Goal: Share content

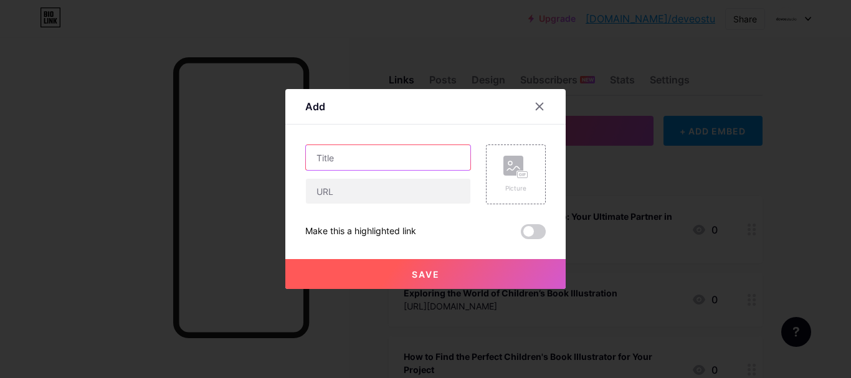
click at [330, 159] on input "text" at bounding box center [388, 157] width 165 height 25
paste input "The Complete Guide to Finding a Children’s Book Illustrator or Book Illustrator…"
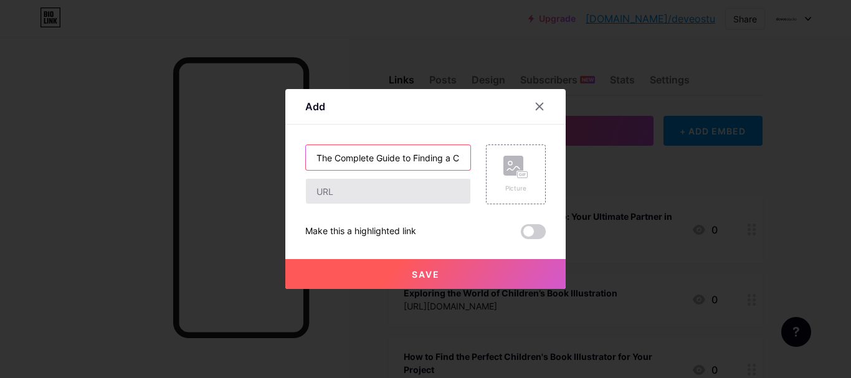
scroll to position [0, 208]
type input "The Complete Guide to Finding a Children’s Book Illustrator or Book Illustrator…"
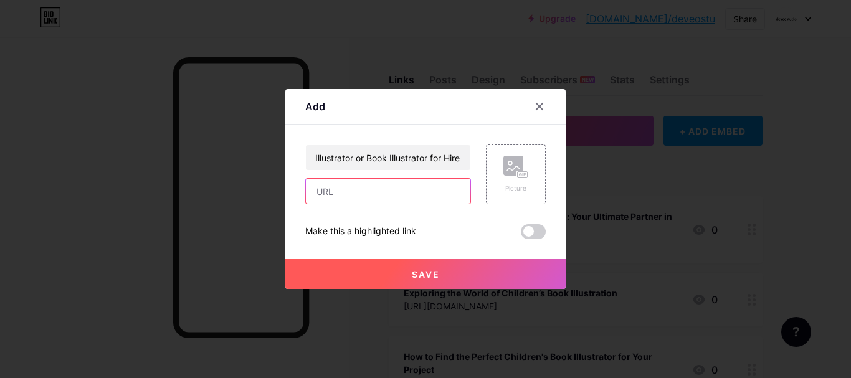
click at [346, 191] on input "text" at bounding box center [388, 191] width 165 height 25
paste input "[URL][DOMAIN_NAME]"
type input "[URL][DOMAIN_NAME]"
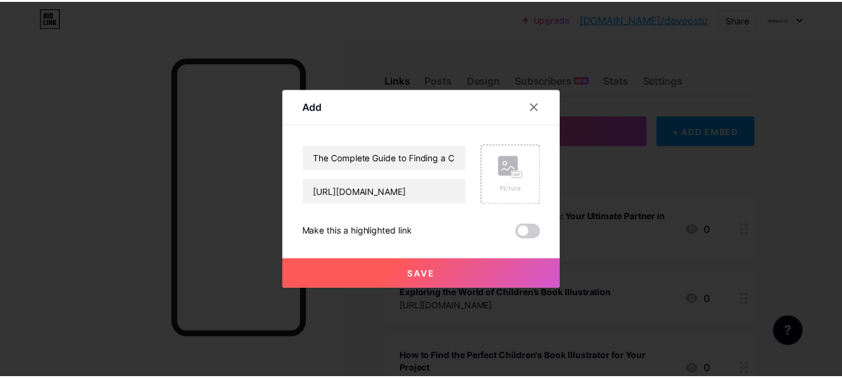
scroll to position [0, 0]
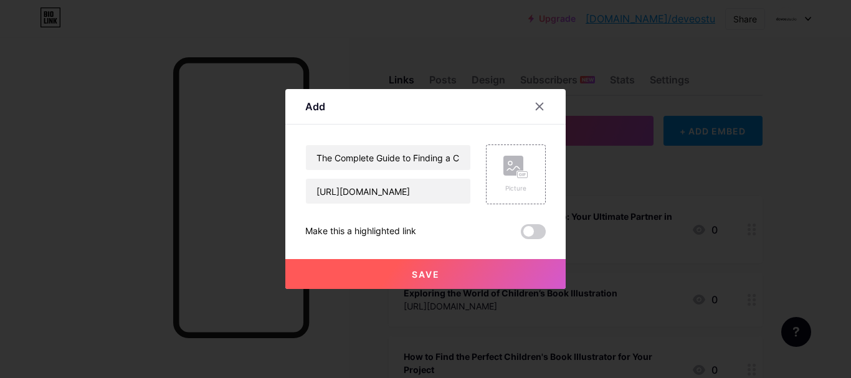
click at [456, 272] on button "Save" at bounding box center [425, 274] width 280 height 30
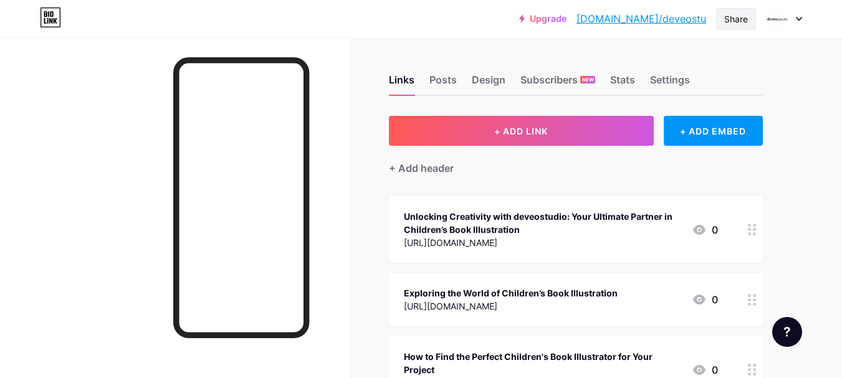
click at [732, 21] on div "Share" at bounding box center [736, 18] width 24 height 13
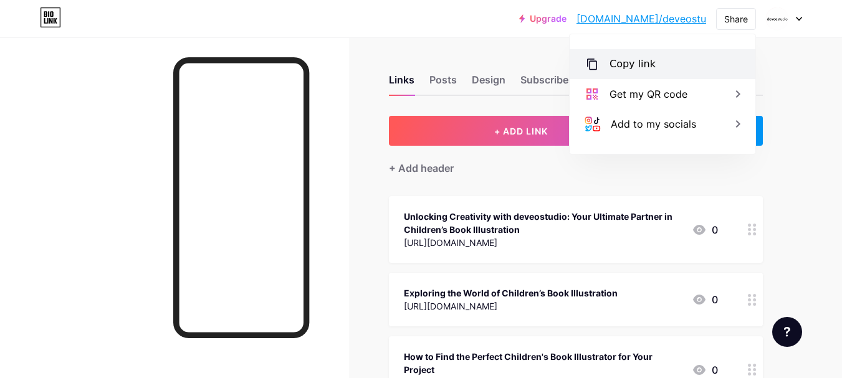
click at [597, 64] on icon at bounding box center [592, 64] width 15 height 15
